Goal: Task Accomplishment & Management: Complete application form

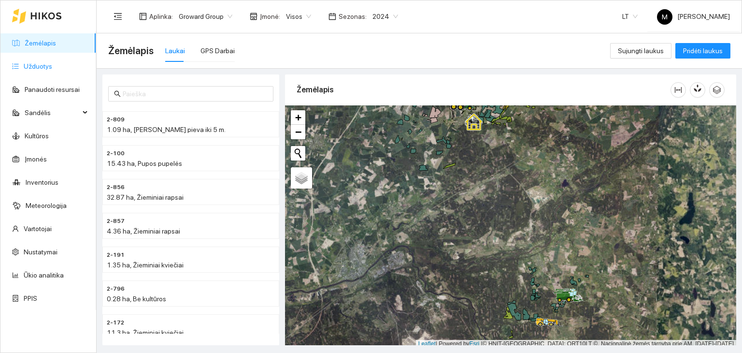
click at [43, 68] on link "Užduotys" at bounding box center [38, 66] width 29 height 8
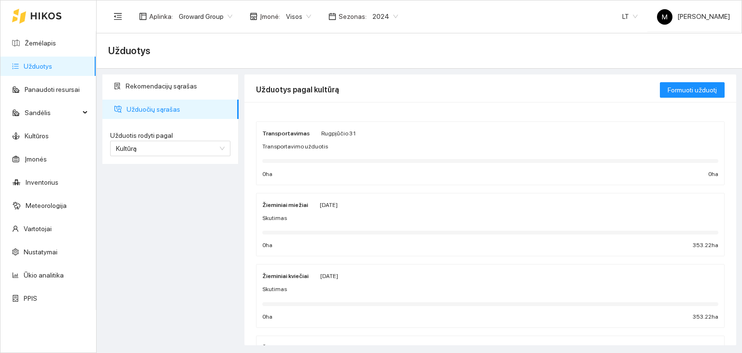
click at [375, 19] on span "2024" at bounding box center [386, 16] width 26 height 15
click at [379, 110] on div "2025" at bounding box center [377, 112] width 25 height 11
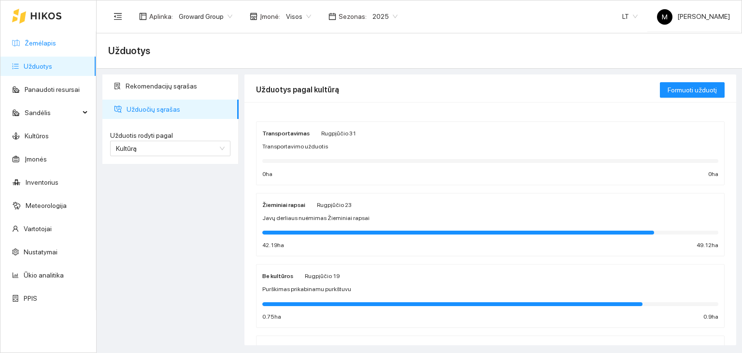
click at [37, 47] on link "Žemėlapis" at bounding box center [40, 43] width 31 height 8
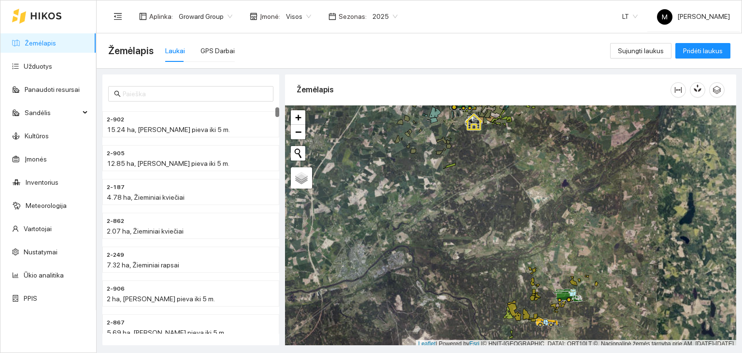
scroll to position [2, 0]
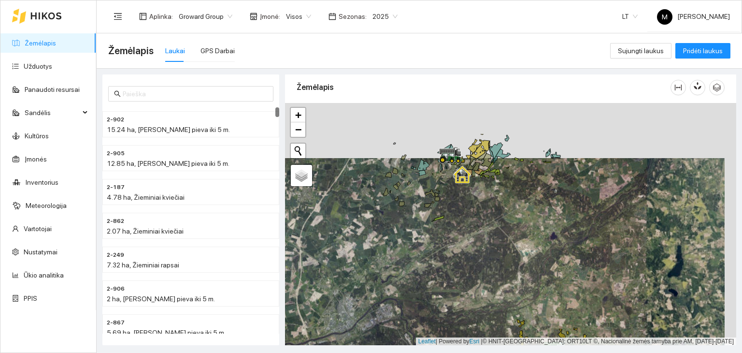
drag, startPoint x: 509, startPoint y: 198, endPoint x: 498, endPoint y: 261, distance: 63.7
click at [498, 261] on div at bounding box center [510, 224] width 451 height 243
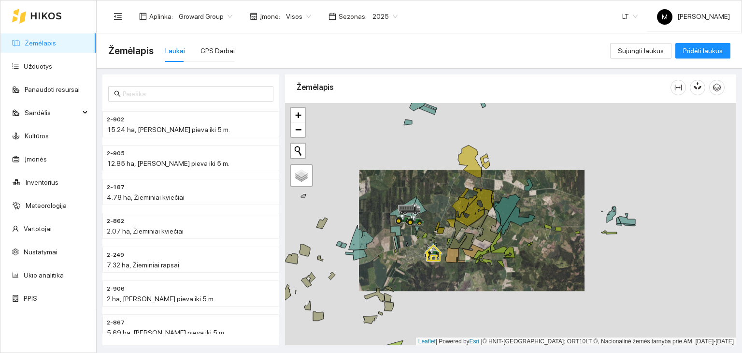
drag, startPoint x: 636, startPoint y: 212, endPoint x: 489, endPoint y: 234, distance: 148.7
click at [489, 234] on div at bounding box center [510, 224] width 451 height 243
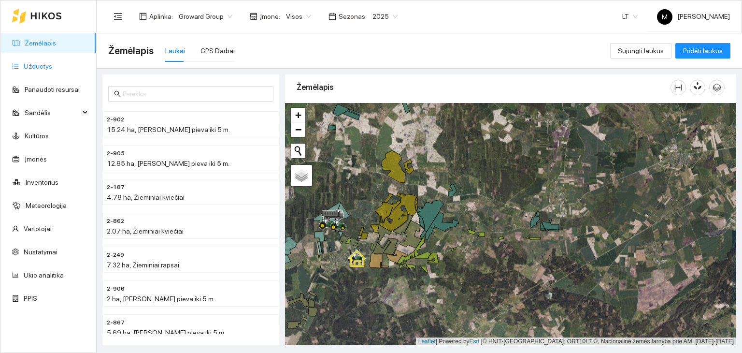
click at [38, 64] on link "Užduotys" at bounding box center [38, 66] width 29 height 8
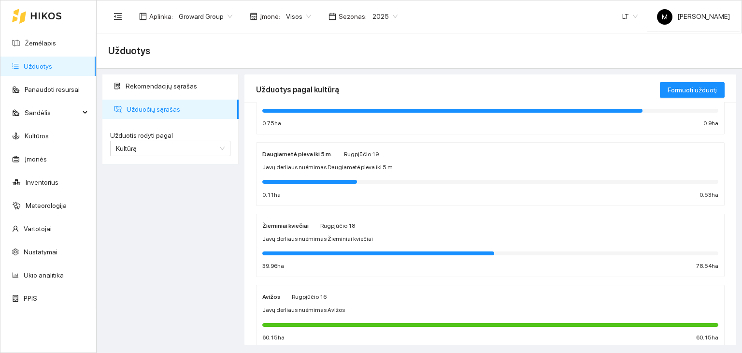
scroll to position [242, 0]
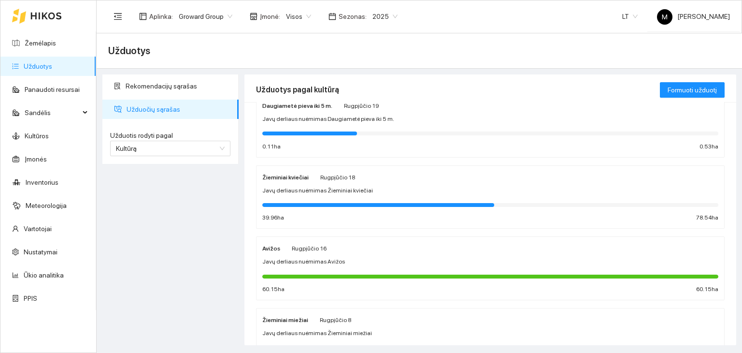
click at [311, 173] on div "Žieminiai kviečiai [DATE]" at bounding box center [308, 177] width 93 height 11
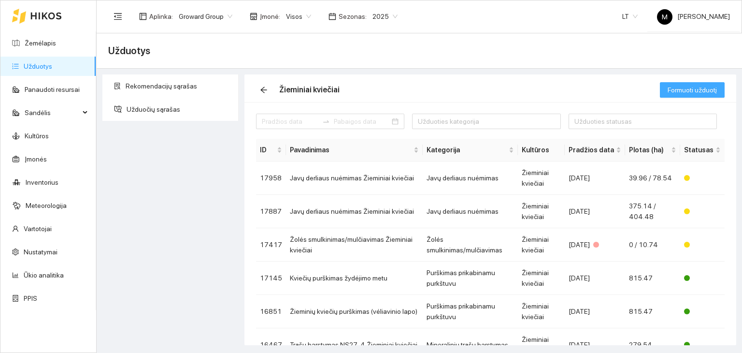
click at [696, 90] on span "Formuoti užduotį" at bounding box center [692, 90] width 49 height 11
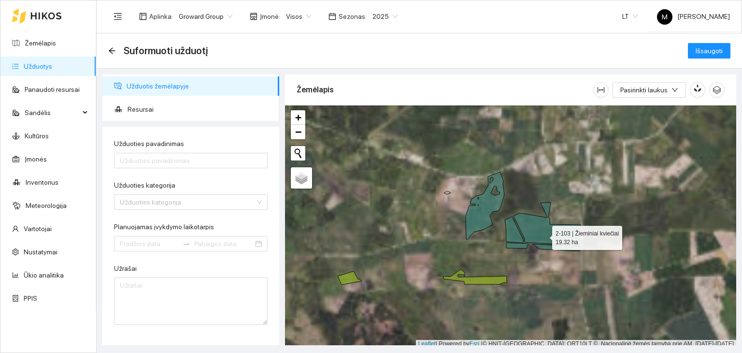
scroll to position [2, 0]
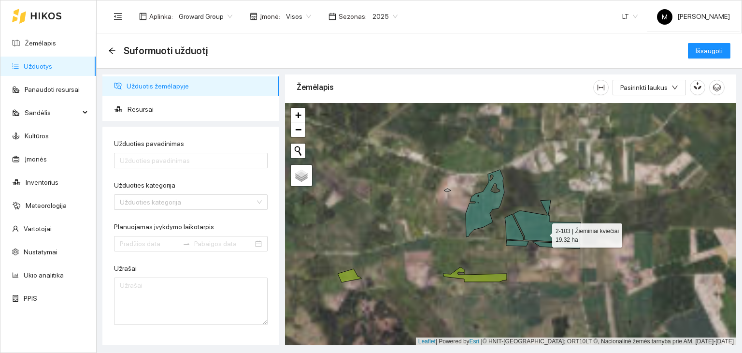
click at [544, 235] on icon at bounding box center [547, 221] width 67 height 43
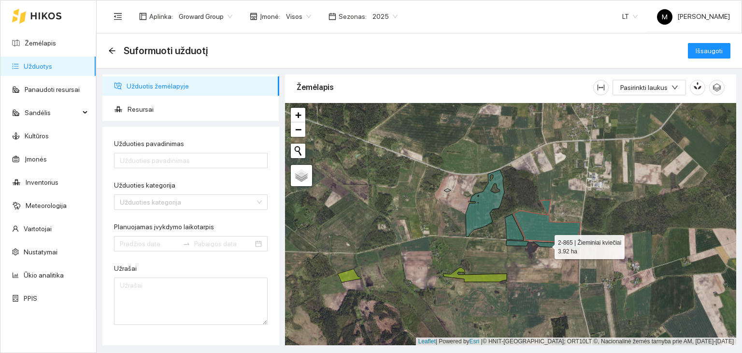
click at [546, 244] on icon at bounding box center [544, 244] width 74 height 8
click at [513, 233] on icon at bounding box center [514, 227] width 18 height 26
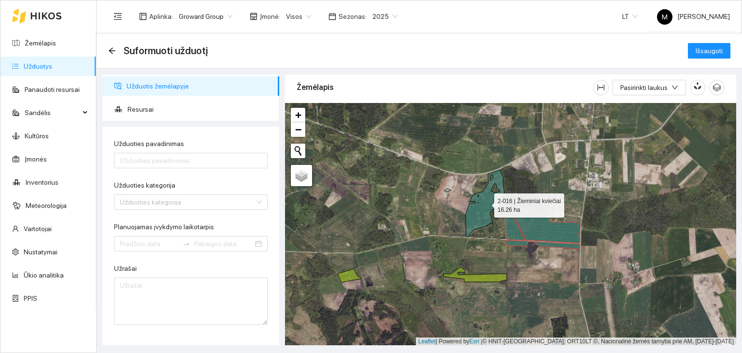
click at [477, 218] on icon at bounding box center [485, 203] width 39 height 67
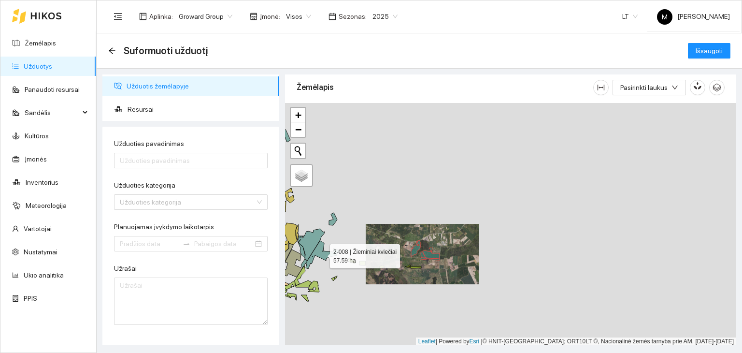
click at [320, 254] on icon at bounding box center [323, 255] width 34 height 28
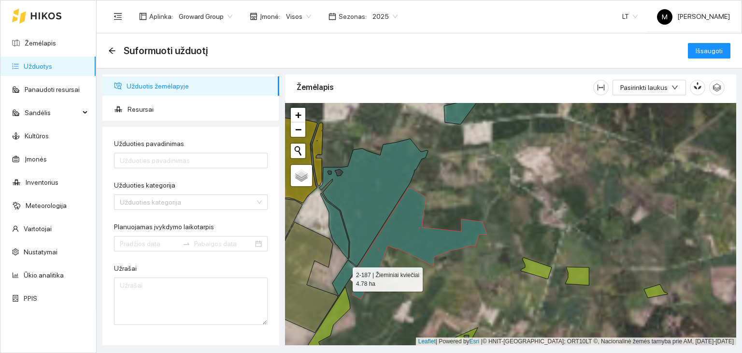
click at [347, 275] on icon at bounding box center [345, 278] width 25 height 36
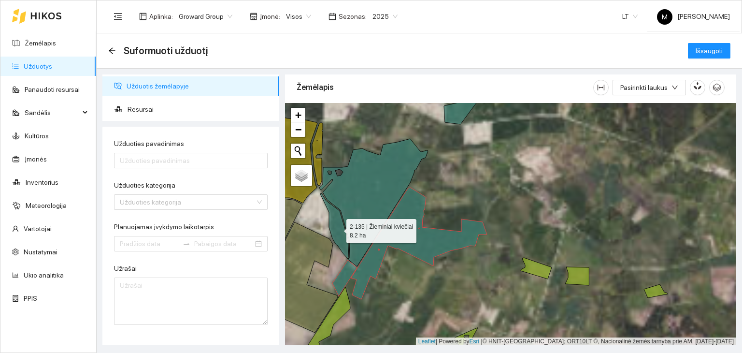
click at [338, 241] on icon at bounding box center [334, 226] width 29 height 66
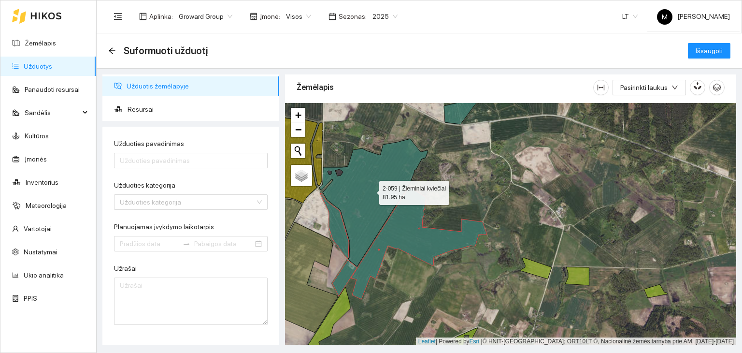
click at [375, 219] on icon at bounding box center [374, 203] width 109 height 128
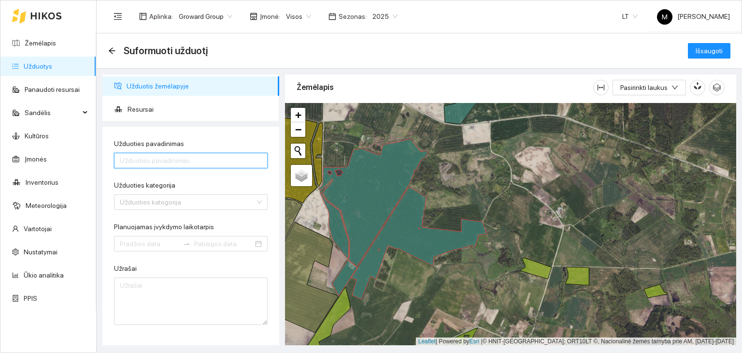
click at [151, 159] on input "Užduoties pavadinimas" at bounding box center [191, 160] width 154 height 15
type input "Kalkių kratymas-Jonava"
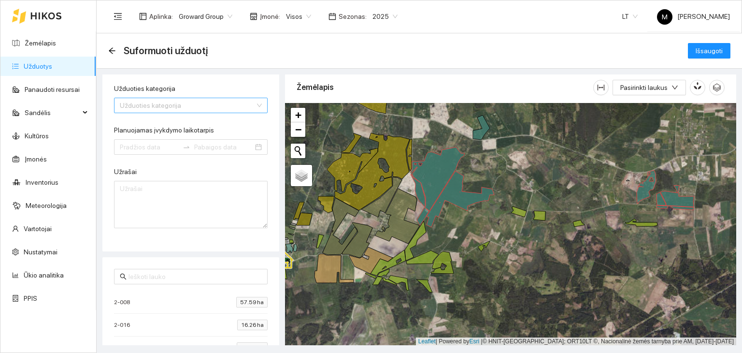
scroll to position [0, 0]
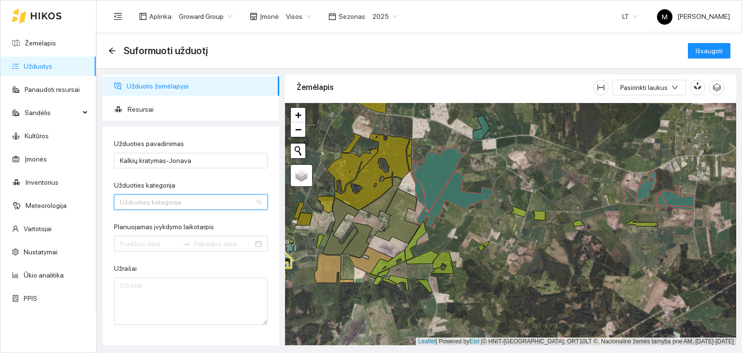
click at [163, 201] on input "Užduoties kategorija" at bounding box center [187, 202] width 135 height 15
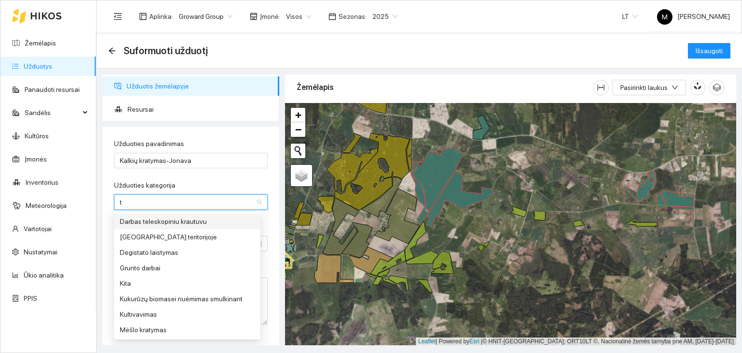
type input "tr"
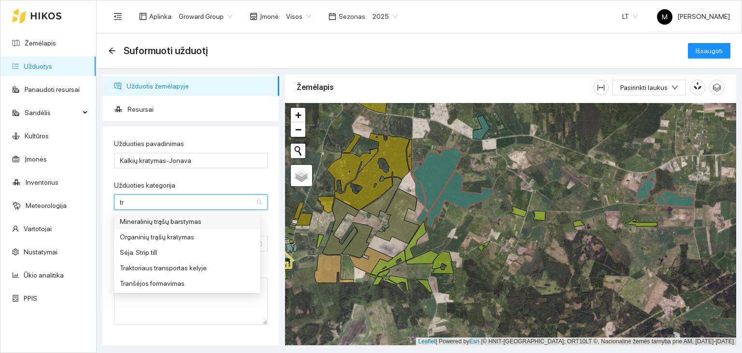
click at [157, 219] on div "Mineralinių trąšų barstymas" at bounding box center [187, 221] width 135 height 11
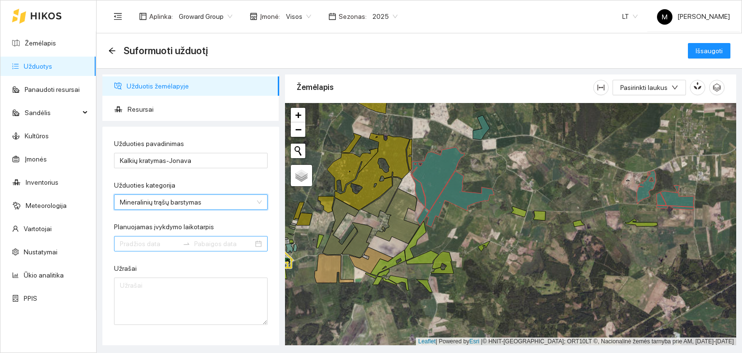
click at [148, 245] on input "Planuojamas įvykdymo laikotarpis" at bounding box center [149, 243] width 59 height 11
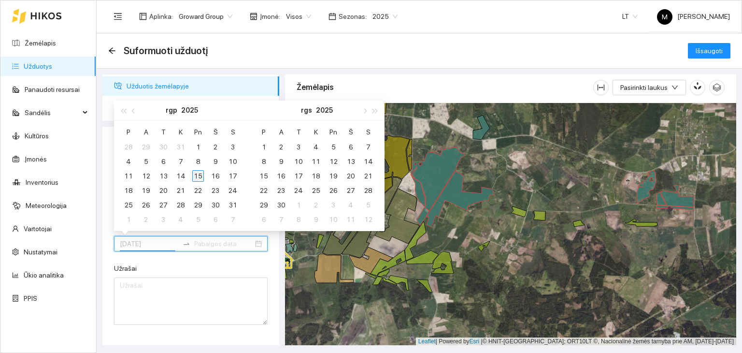
type input "[DATE]"
click at [195, 174] on div "15" at bounding box center [198, 176] width 12 height 12
type input "[DATE]"
click at [232, 202] on div "31" at bounding box center [233, 205] width 12 height 12
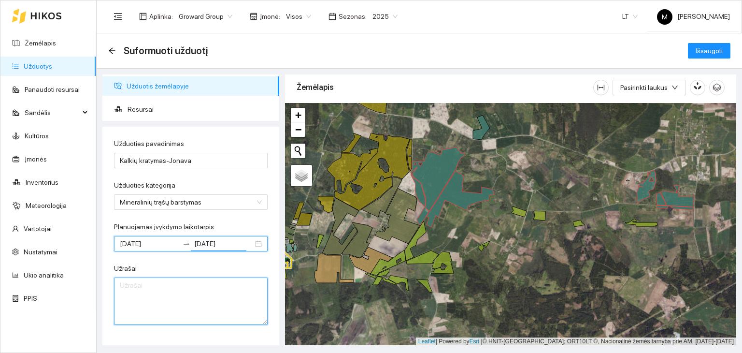
click at [170, 291] on textarea "Užrašai" at bounding box center [191, 300] width 154 height 47
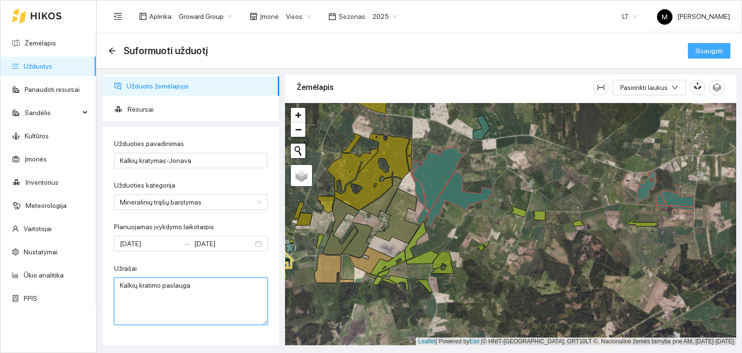
type textarea "Kalkių kratimo paslauga"
click at [704, 57] on button "Išsaugoti" at bounding box center [709, 50] width 43 height 15
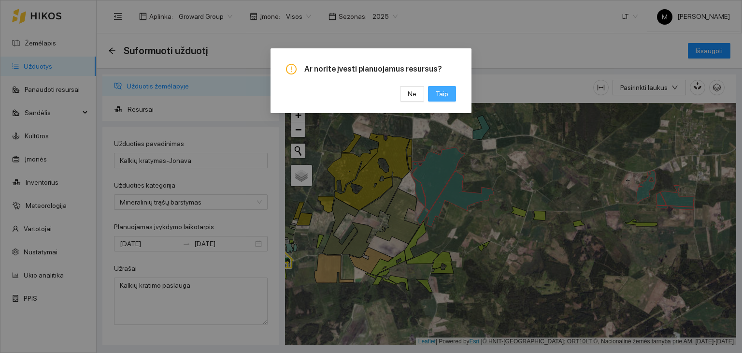
click at [438, 97] on span "Taip" at bounding box center [442, 93] width 13 height 11
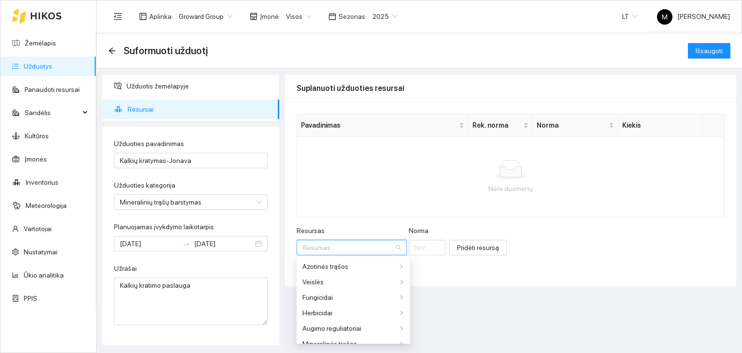
click at [332, 245] on input "Resursas" at bounding box center [349, 247] width 92 height 15
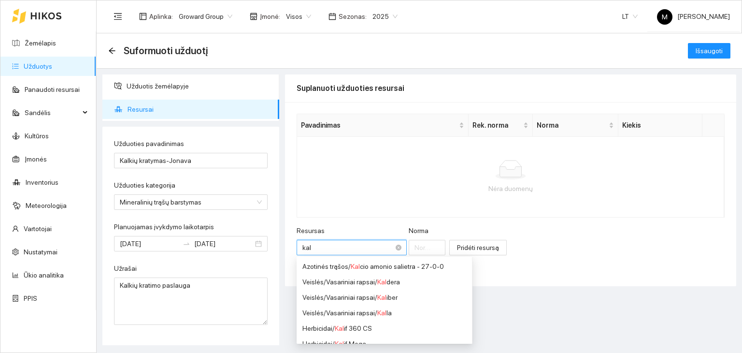
type input "kalk"
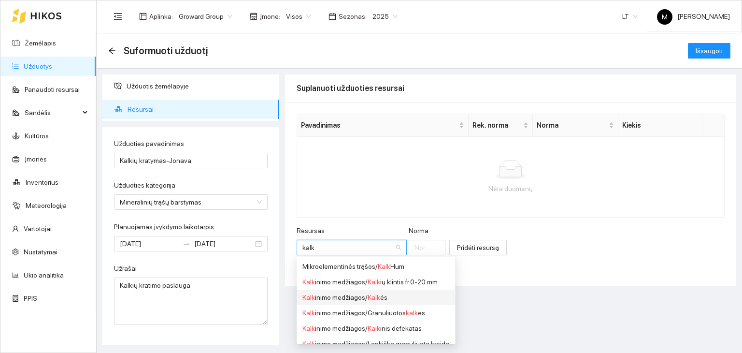
click at [341, 296] on div "Kalk inimo medžiagos / Kalk ės" at bounding box center [376, 297] width 147 height 11
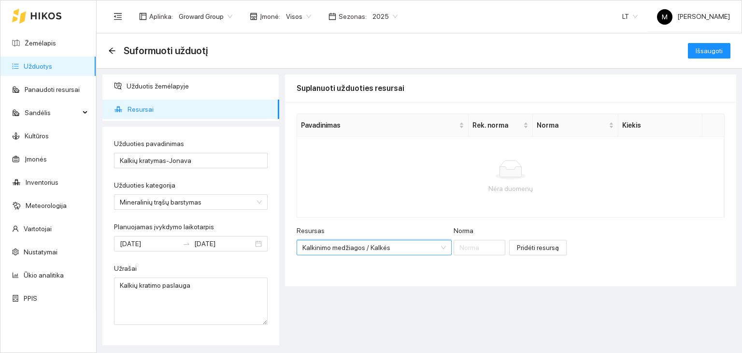
scroll to position [209, 0]
click at [454, 246] on input "Norma" at bounding box center [480, 247] width 52 height 15
type input "2"
type input "2000"
click at [517, 247] on span "Pridėti resursą" at bounding box center [538, 247] width 42 height 11
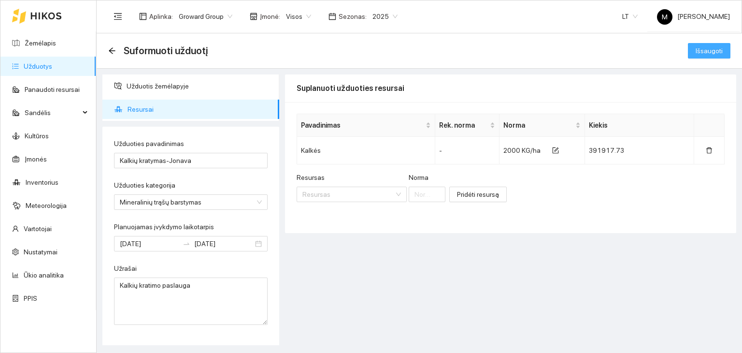
click at [712, 52] on span "Išsaugoti" at bounding box center [709, 50] width 27 height 11
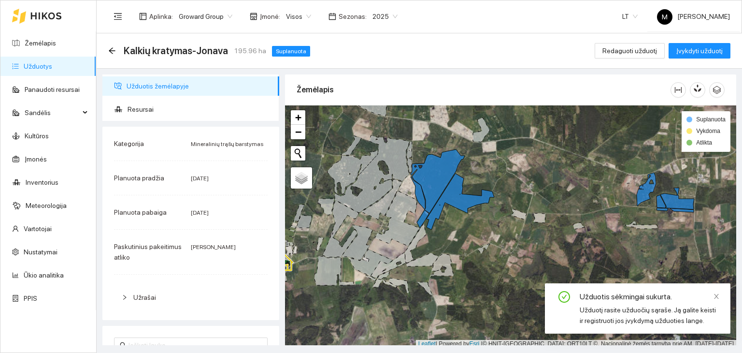
click at [28, 68] on link "Užduotys" at bounding box center [38, 66] width 29 height 8
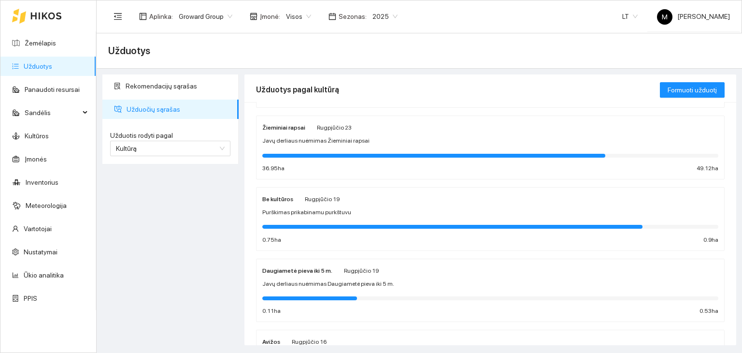
scroll to position [145, 0]
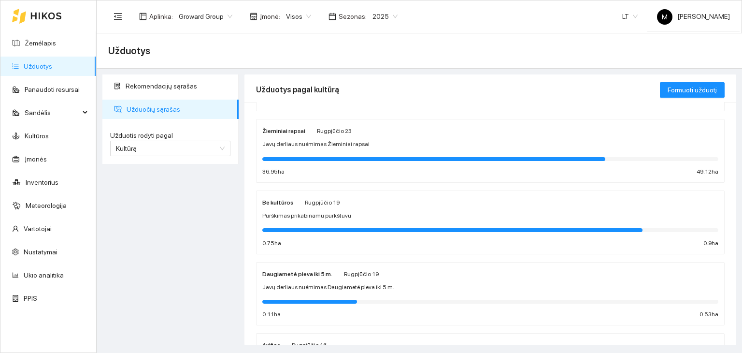
click at [323, 143] on span "Javų derliaus nuėmimas Žieminiai rapsai" at bounding box center [315, 144] width 107 height 9
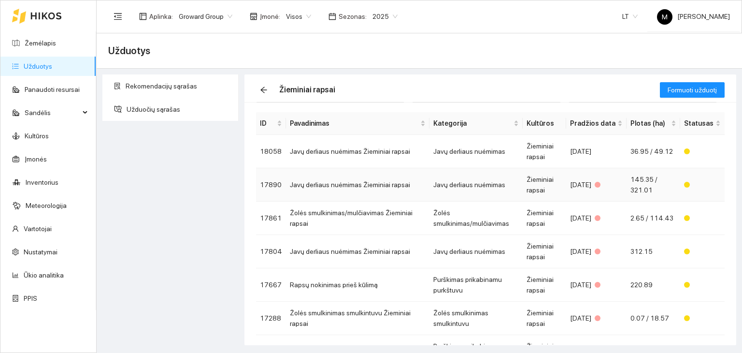
scroll to position [48, 0]
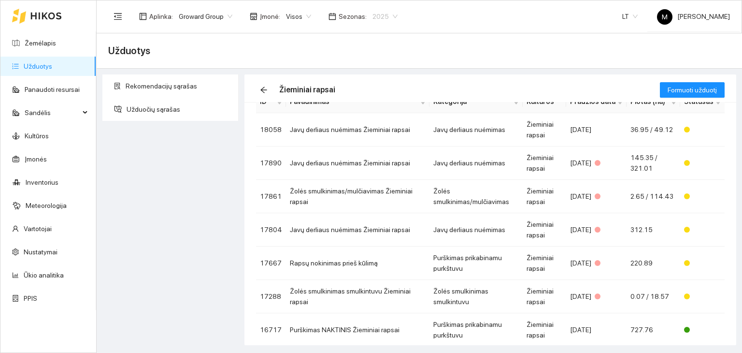
click at [379, 15] on span "2025" at bounding box center [385, 16] width 25 height 15
click at [372, 126] on div "2026" at bounding box center [377, 128] width 25 height 11
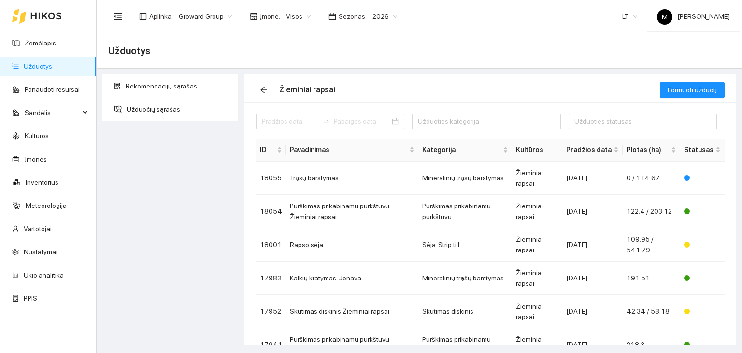
click at [40, 62] on link "Užduotys" at bounding box center [38, 66] width 29 height 8
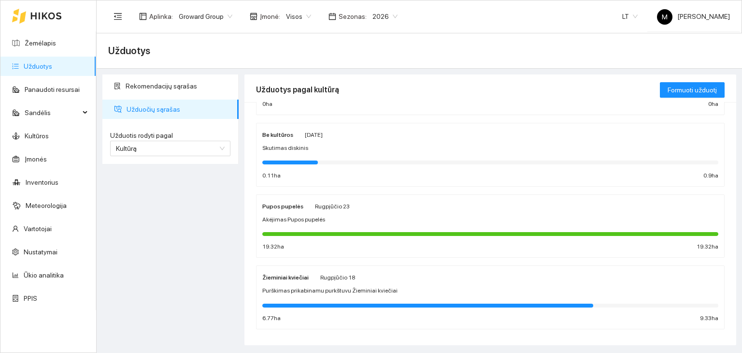
scroll to position [222, 0]
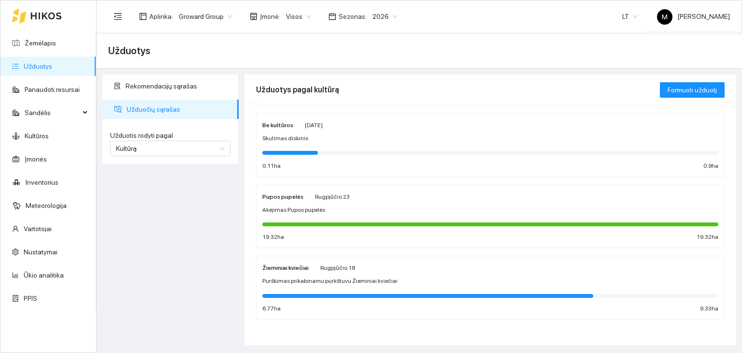
click at [322, 268] on span "Rugpjūčio 18" at bounding box center [337, 267] width 35 height 7
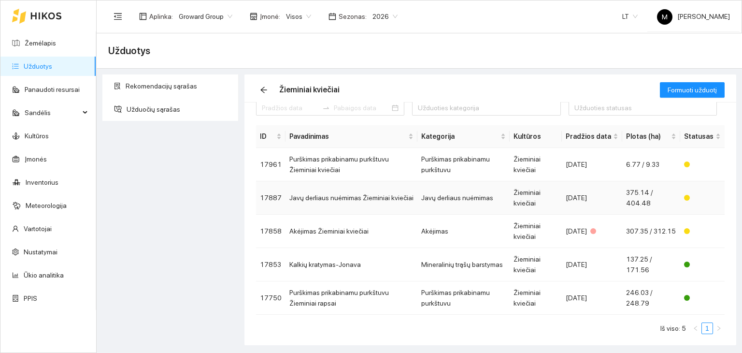
scroll to position [21, 0]
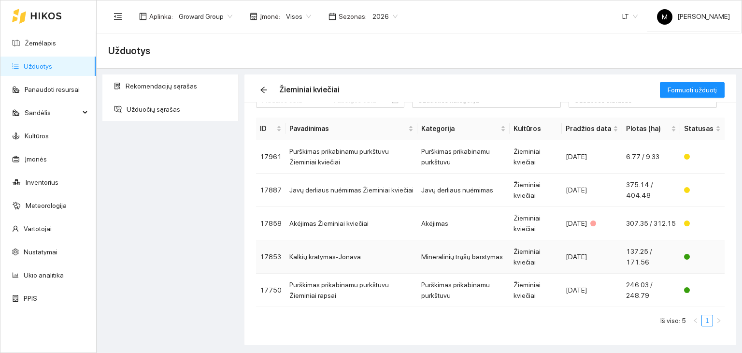
click at [375, 256] on td "Kalkių kratymas-Jonava" at bounding box center [352, 256] width 132 height 33
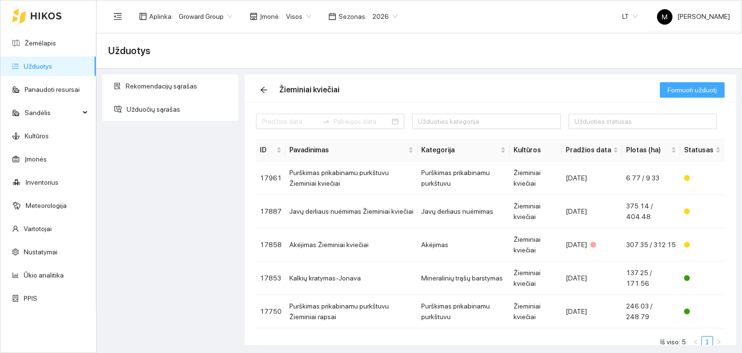
click at [690, 87] on span "Formuoti užduotį" at bounding box center [692, 90] width 49 height 11
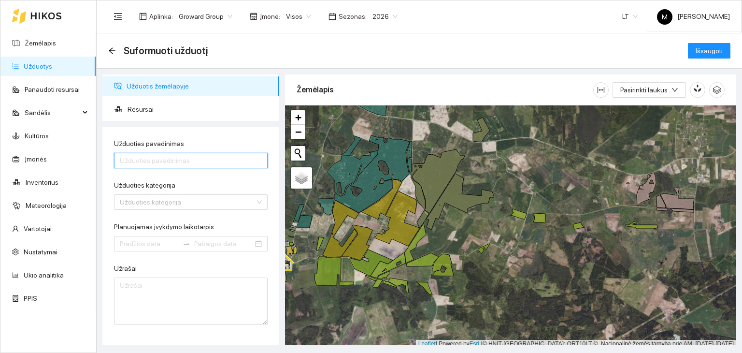
click at [174, 153] on input "Užduoties pavadinimas" at bounding box center [191, 160] width 154 height 15
type input "Kalkių kratymas-Jonava"
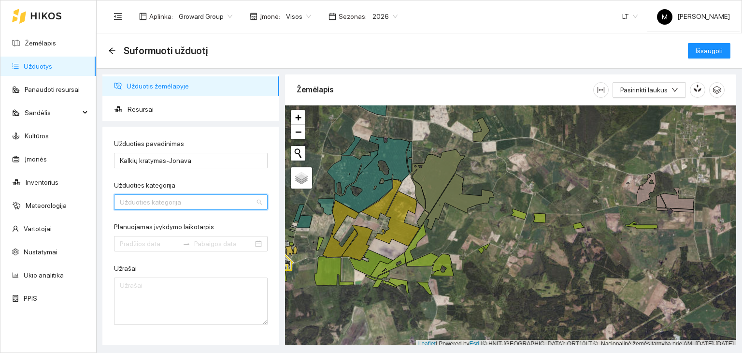
click at [199, 203] on input "Užduoties kategorija" at bounding box center [187, 202] width 135 height 15
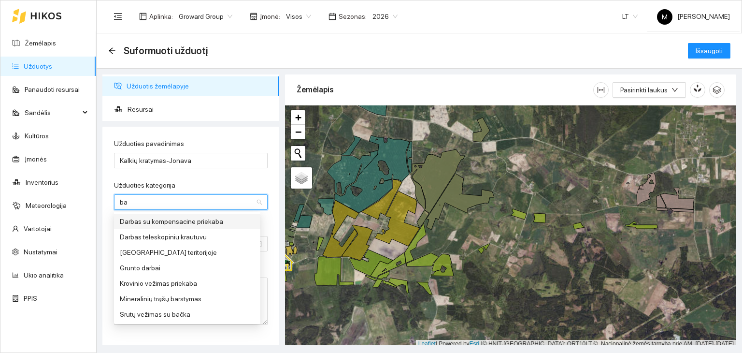
type input "bar"
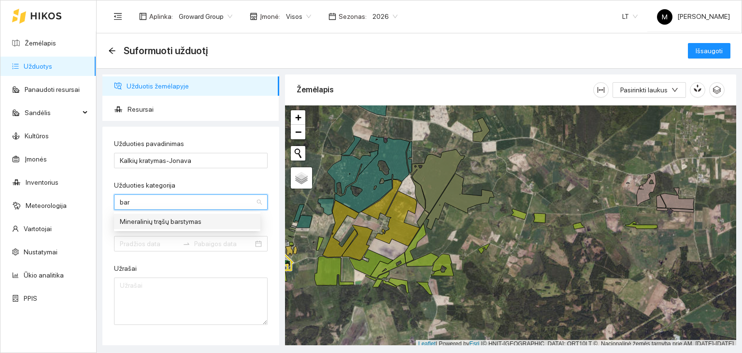
click at [191, 219] on div "Mineralinių trąšų barstymas" at bounding box center [187, 221] width 135 height 11
click at [174, 242] on input "Planuojamas įvykdymo laikotarpis" at bounding box center [149, 243] width 59 height 11
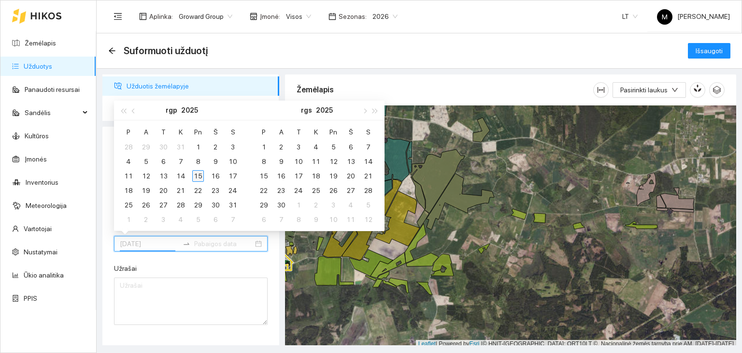
type input "[DATE]"
click at [198, 173] on div "15" at bounding box center [198, 176] width 12 height 12
type input "[DATE]"
click at [235, 205] on div "31" at bounding box center [233, 205] width 12 height 12
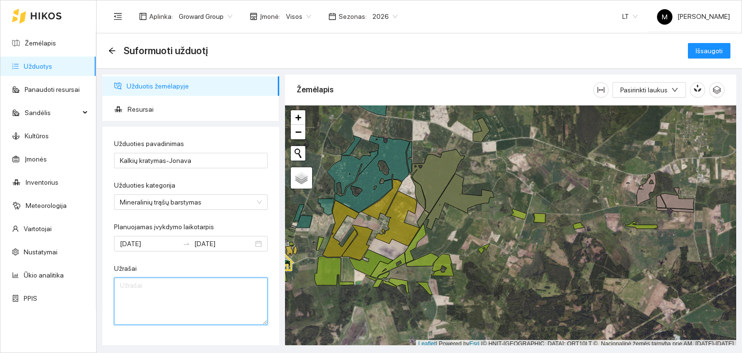
click at [182, 284] on textarea "Užrašai" at bounding box center [191, 300] width 154 height 47
type textarea "Kalkių kratymo paslauga"
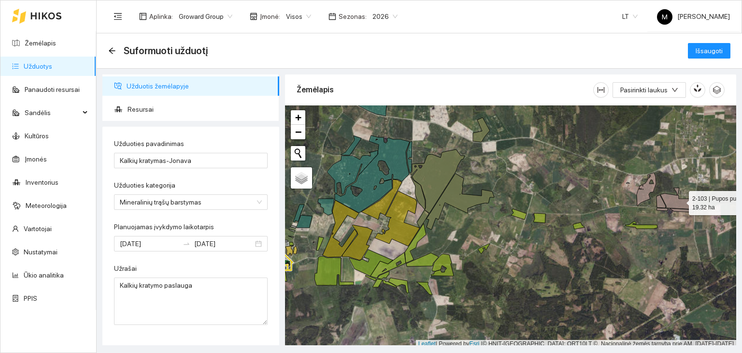
scroll to position [2, 0]
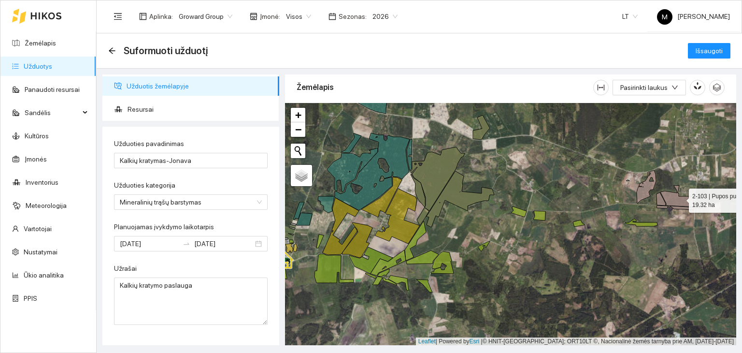
click at [681, 197] on div at bounding box center [510, 224] width 451 height 243
click at [683, 198] on icon at bounding box center [678, 196] width 34 height 21
click at [679, 207] on icon at bounding box center [675, 207] width 37 height 4
click at [662, 199] on icon at bounding box center [661, 198] width 9 height 13
click at [648, 194] on icon at bounding box center [646, 186] width 19 height 33
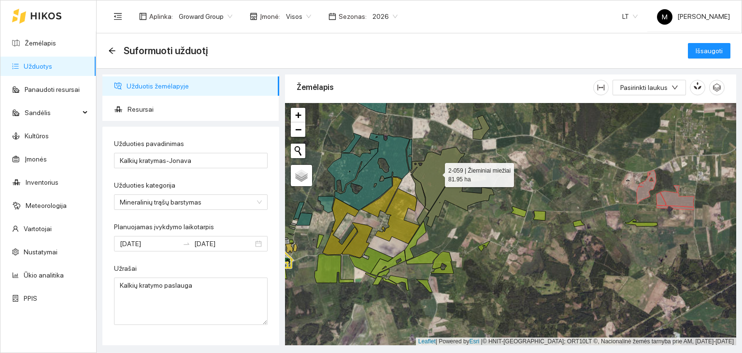
click at [436, 177] on icon at bounding box center [438, 179] width 54 height 64
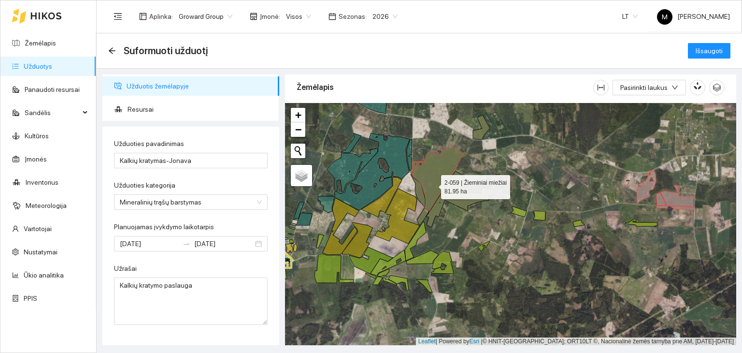
click at [433, 184] on icon at bounding box center [438, 179] width 54 height 64
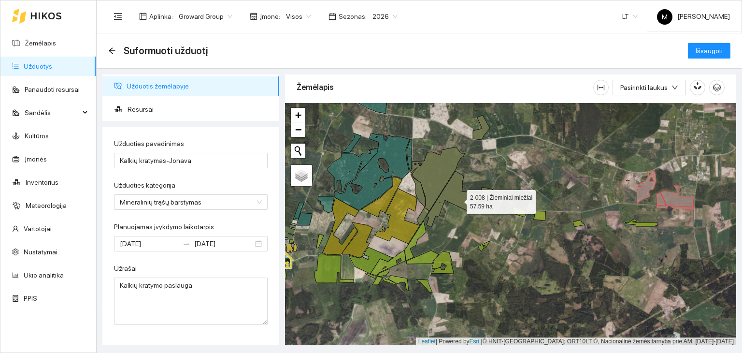
click at [459, 200] on icon at bounding box center [461, 199] width 68 height 56
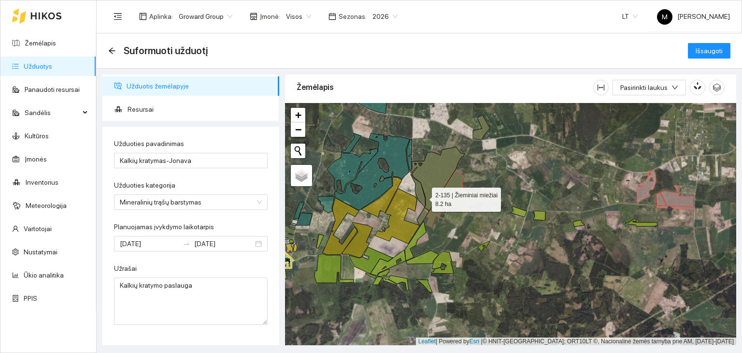
click at [423, 197] on icon at bounding box center [418, 190] width 15 height 33
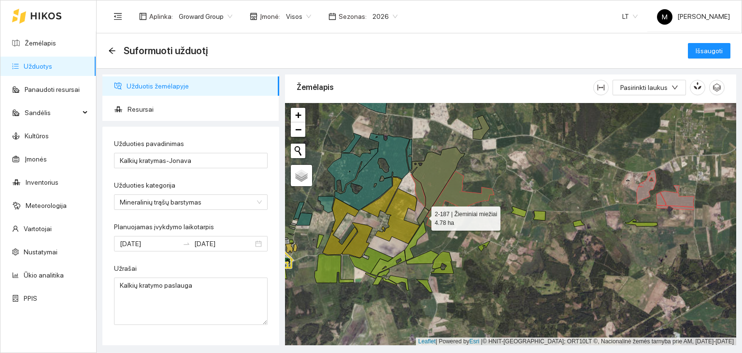
click at [422, 215] on icon at bounding box center [423, 216] width 12 height 18
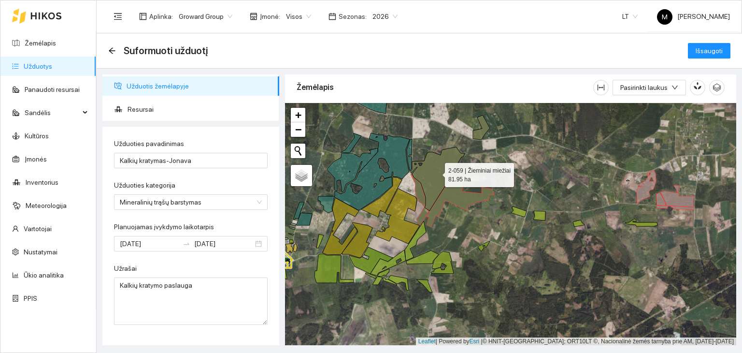
click at [434, 189] on icon at bounding box center [438, 179] width 54 height 64
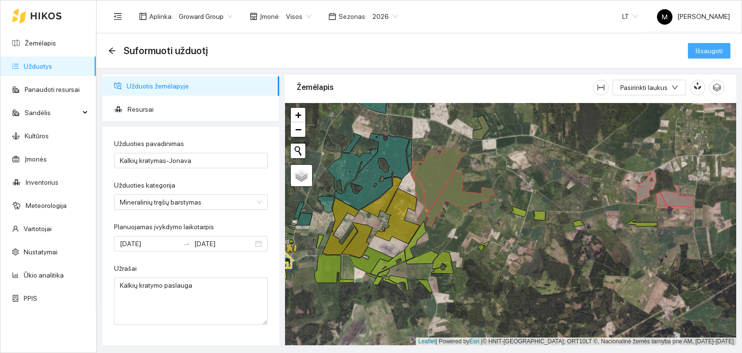
click at [708, 52] on span "Išsaugoti" at bounding box center [709, 50] width 27 height 11
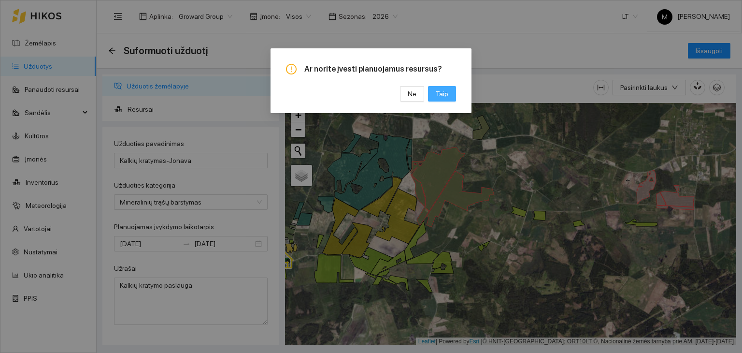
click at [436, 98] on button "Taip" at bounding box center [442, 93] width 28 height 15
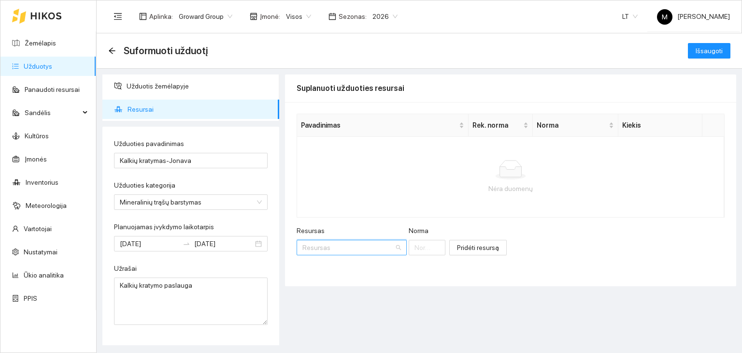
click at [338, 246] on input "Resursas" at bounding box center [349, 247] width 92 height 15
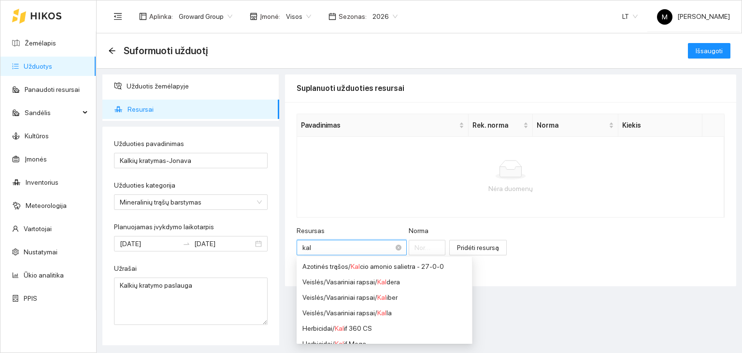
type input "kalk"
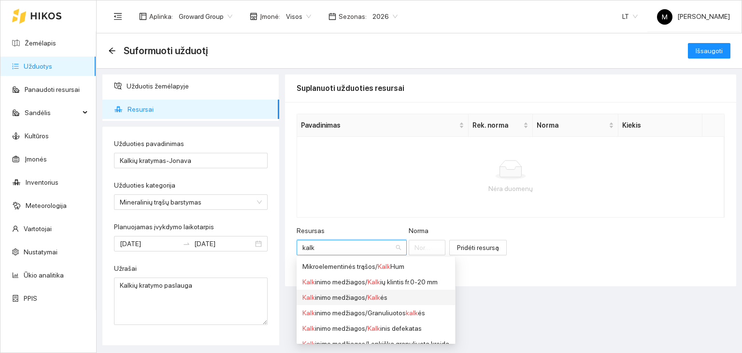
click at [334, 296] on div "Kalk inimo medžiagos / Kalk ės" at bounding box center [376, 297] width 147 height 11
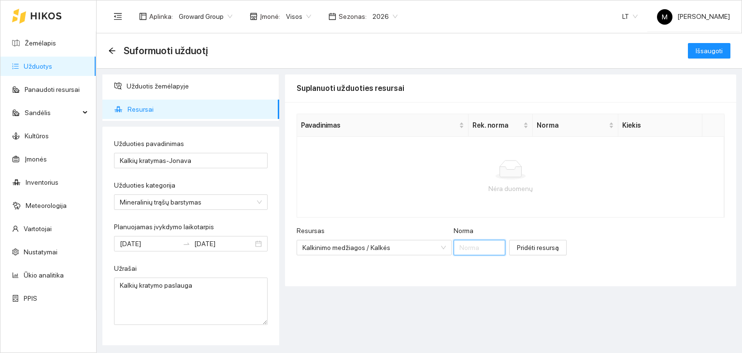
click at [454, 250] on input "Norma" at bounding box center [480, 247] width 52 height 15
type input "2000"
click at [510, 256] on div "Resursas Kalkinimo medžiagos / Kalkės Norma 2000 Pridėti resursą" at bounding box center [511, 246] width 428 height 42
click at [517, 250] on span "Pridėti resursą" at bounding box center [538, 247] width 42 height 11
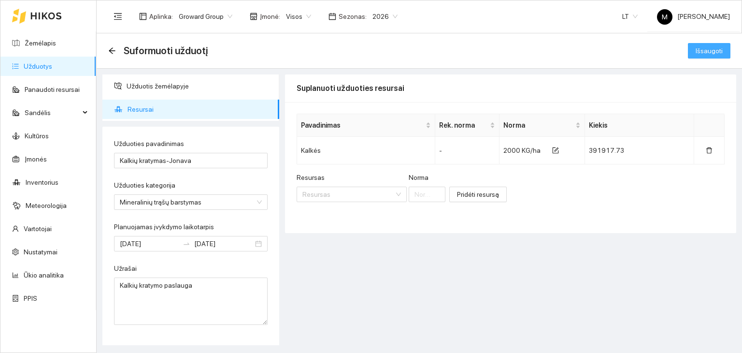
click at [694, 51] on button "Išsaugoti" at bounding box center [709, 50] width 43 height 15
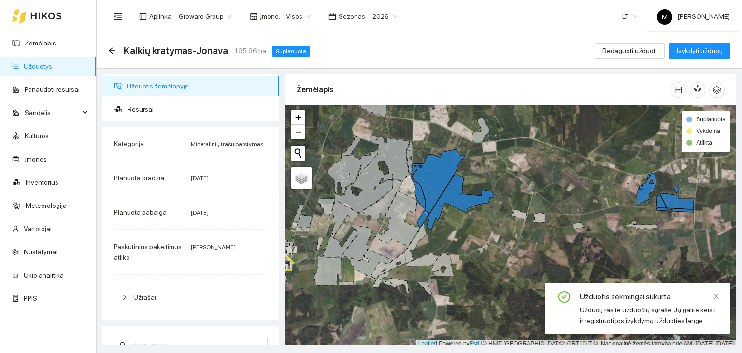
click at [42, 62] on link "Užduotys" at bounding box center [38, 66] width 29 height 8
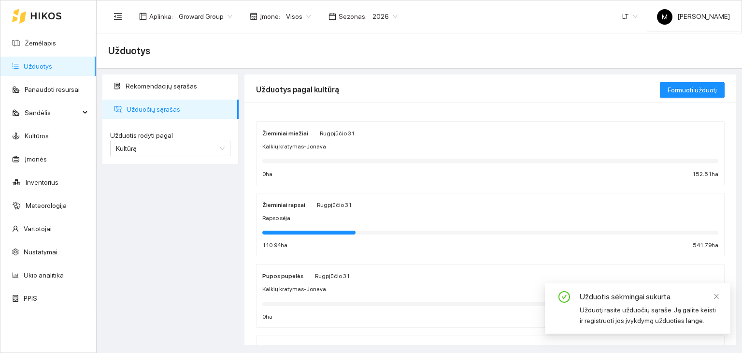
click at [373, 19] on span "2026" at bounding box center [385, 16] width 25 height 15
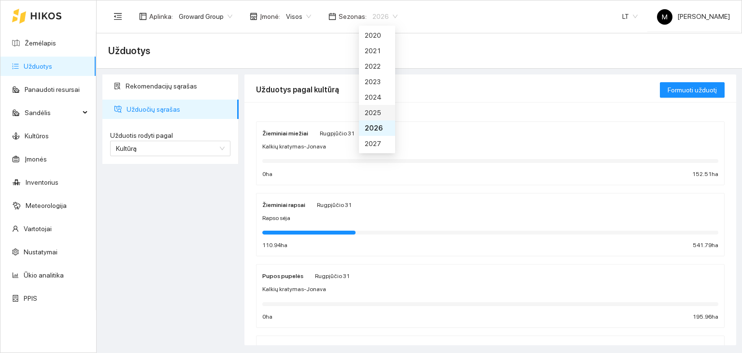
click at [371, 107] on div "2025" at bounding box center [377, 112] width 25 height 11
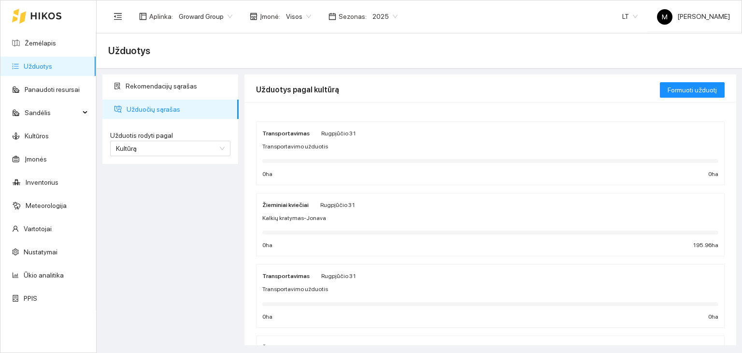
click at [353, 209] on div "Žieminiai kviečiai [DATE] Kalkių kratymas-Jonava 0 ha 195.96 ha" at bounding box center [490, 224] width 456 height 51
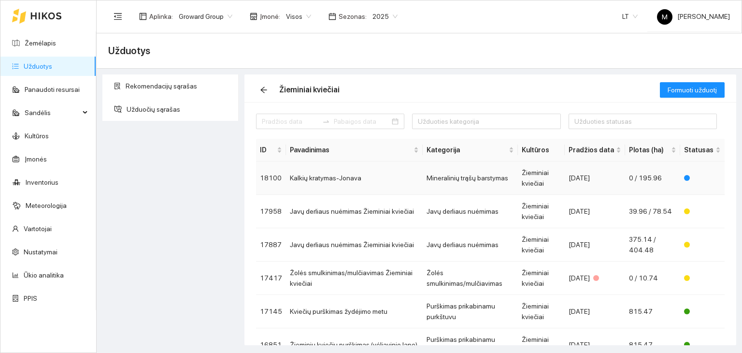
click at [334, 176] on td "Kalkių kratymas-Jonava" at bounding box center [354, 177] width 137 height 33
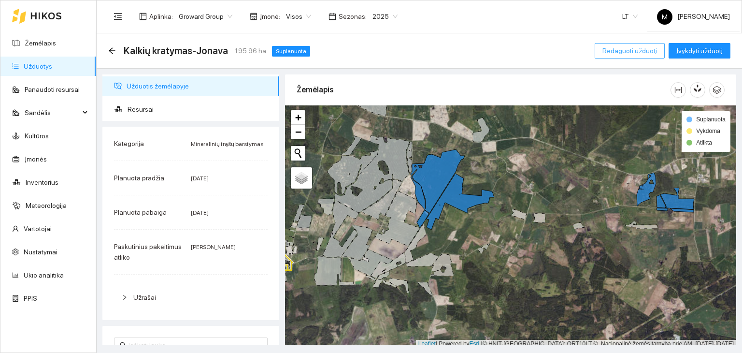
click at [646, 54] on span "Redaguoti užduotį" at bounding box center [630, 50] width 55 height 11
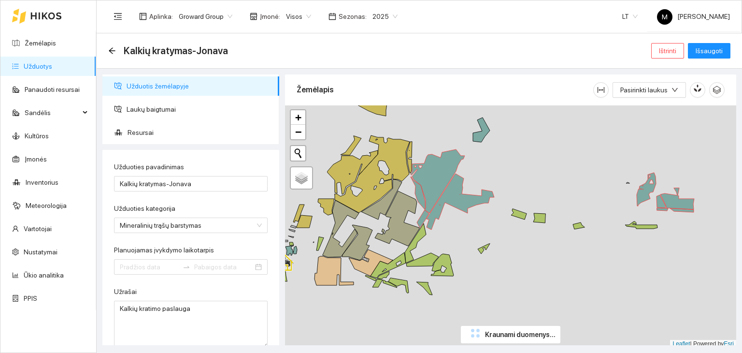
type input "[DATE]"
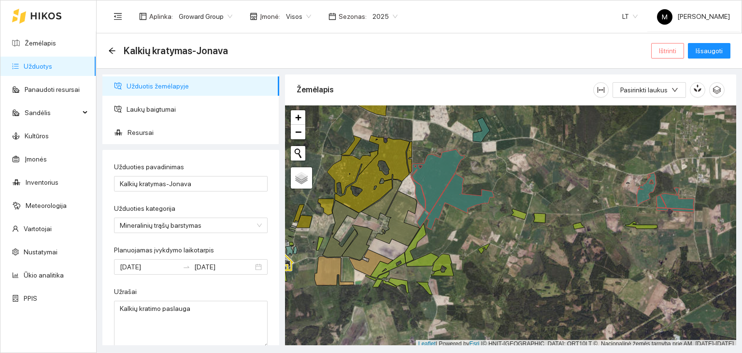
click at [672, 53] on span "Ištrinti" at bounding box center [667, 50] width 17 height 11
click at [666, 99] on span "Taip" at bounding box center [672, 97] width 13 height 11
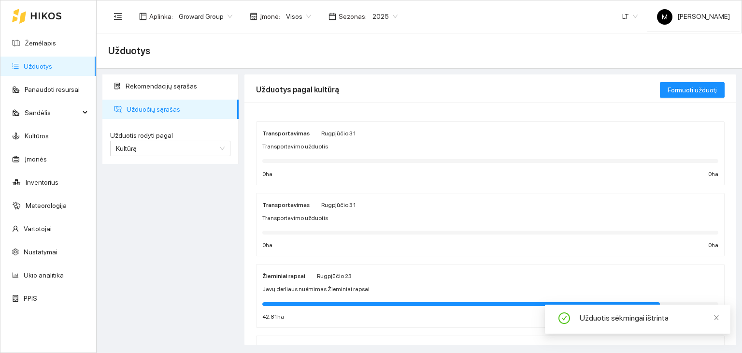
click at [373, 16] on span "2025" at bounding box center [385, 16] width 25 height 15
click at [370, 128] on div "2026" at bounding box center [377, 128] width 25 height 11
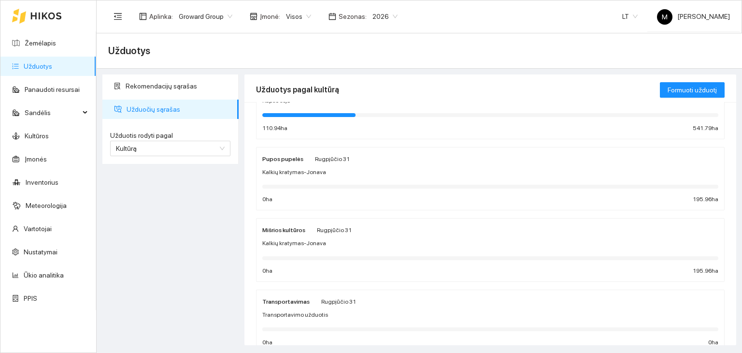
scroll to position [243, 0]
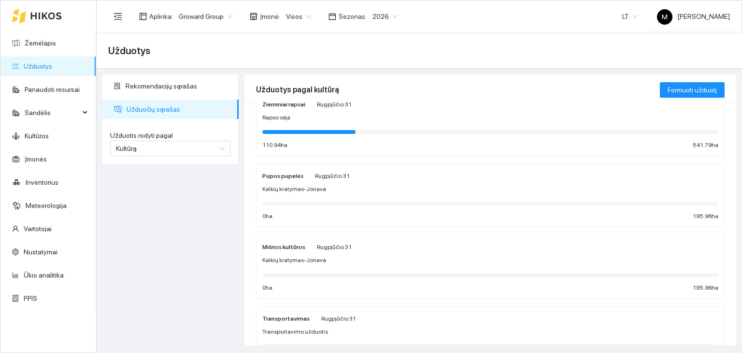
click at [382, 258] on div "Kalkių kratymas-Jonava" at bounding box center [490, 260] width 456 height 9
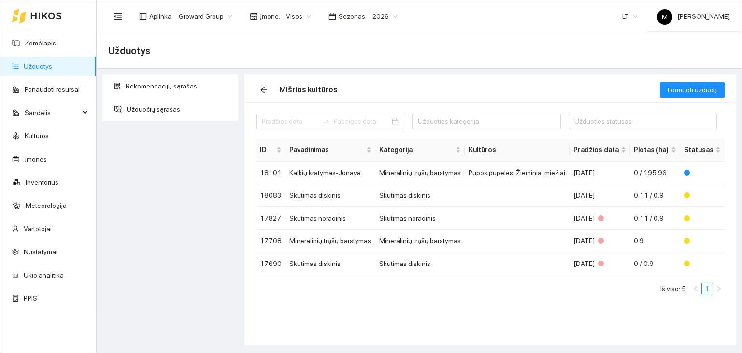
click at [40, 65] on link "Užduotys" at bounding box center [38, 66] width 29 height 8
